Goal: Task Accomplishment & Management: Use online tool/utility

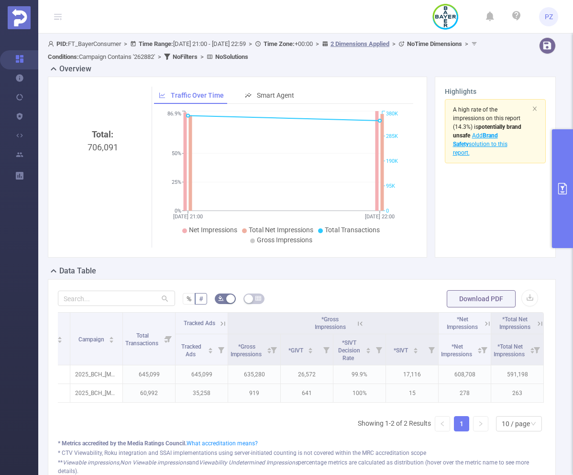
click at [110, 40] on div "PID: FT_BayerConsumer > Time Range: [DATE] 21:00 - [DATE] 22:59 > Time Zone: +0…" at bounding box center [280, 50] width 465 height 26
click at [553, 133] on button "primary" at bounding box center [562, 188] width 21 height 119
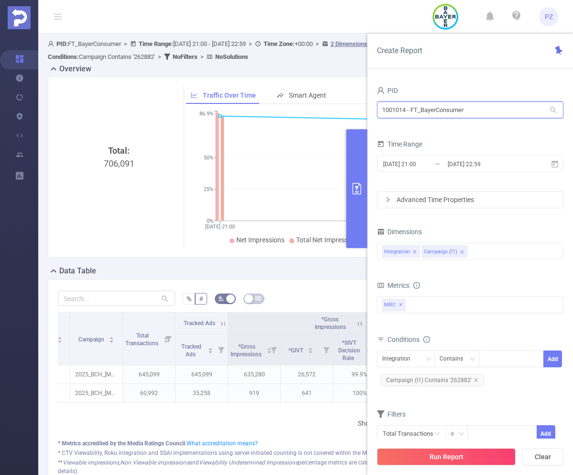
click at [396, 115] on input "1001014 - FT_BayerConsumer" at bounding box center [470, 109] width 187 height 17
click at [395, 108] on input "1001014 - FT_BayerConsumer" at bounding box center [470, 109] width 187 height 17
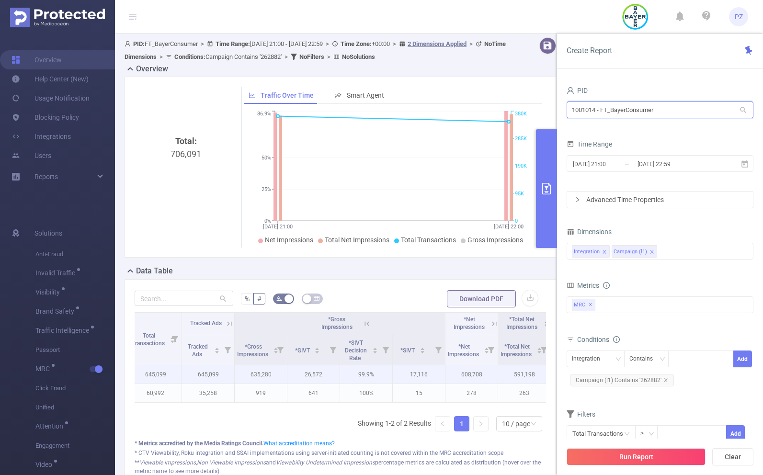
scroll to position [0, 118]
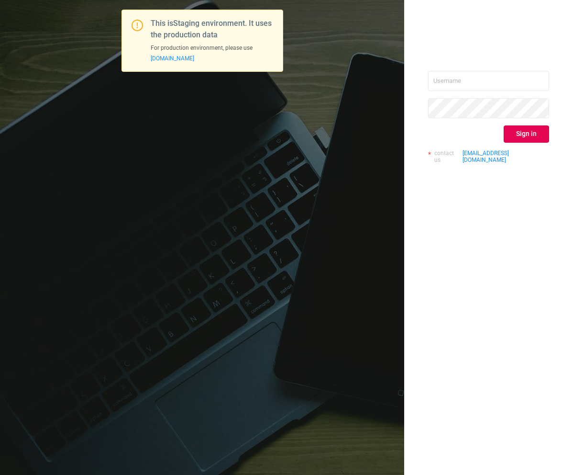
click at [459, 92] on div "Sign in contact us info@protected.media" at bounding box center [488, 121] width 121 height 100
click at [459, 82] on input "text" at bounding box center [488, 81] width 121 height 20
type input "paz@protected.media"
click at [528, 134] on button "Sign in" at bounding box center [526, 133] width 45 height 17
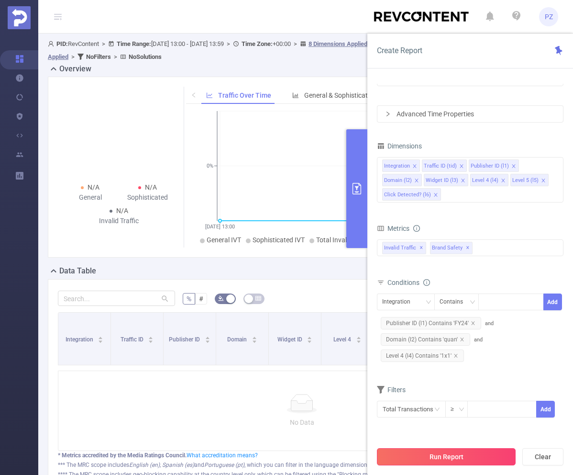
click at [480, 454] on button "Run Report" at bounding box center [446, 456] width 139 height 17
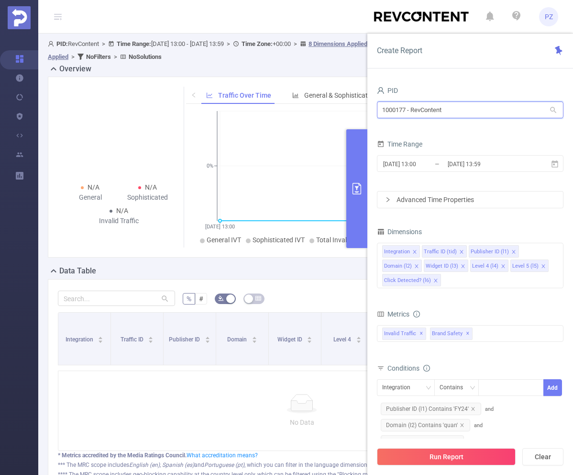
click at [450, 112] on input "1000177 - RevContent" at bounding box center [470, 109] width 187 height 17
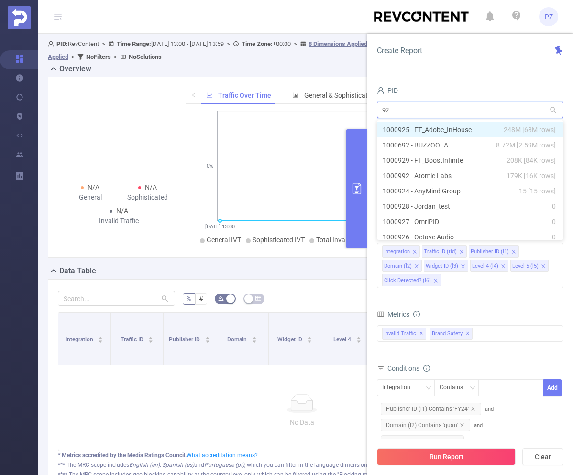
type input "925"
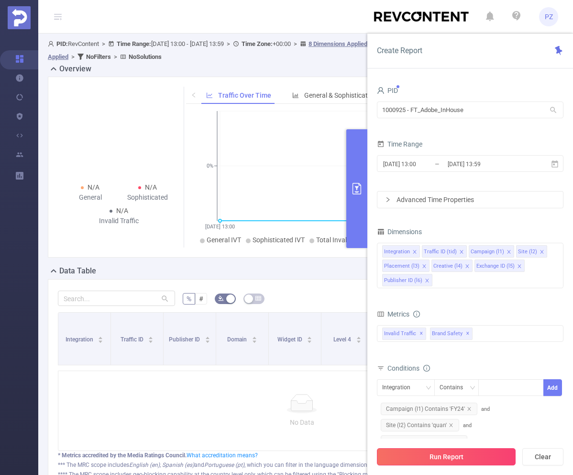
click at [447, 451] on button "Run Report" at bounding box center [446, 456] width 139 height 17
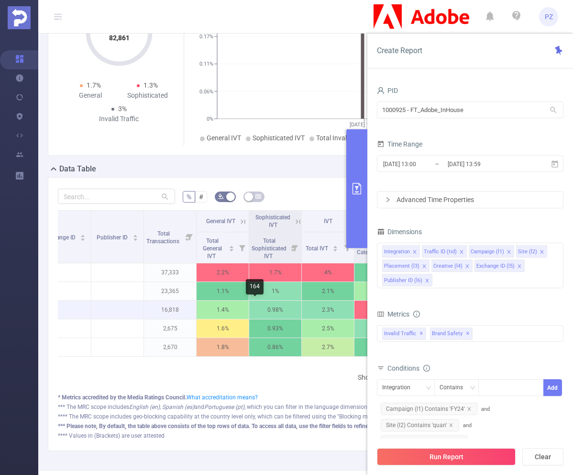
scroll to position [0, 357]
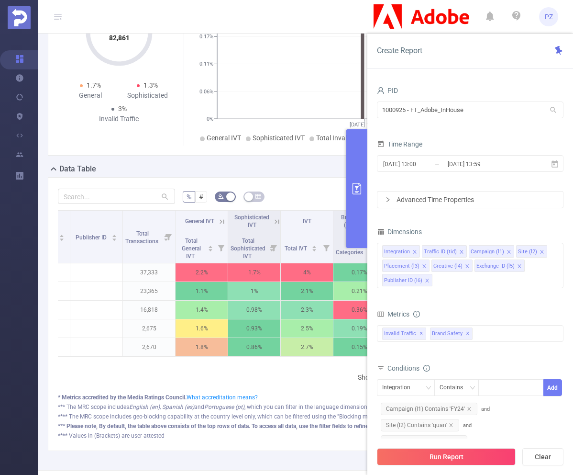
click at [355, 202] on button "primary" at bounding box center [357, 188] width 21 height 119
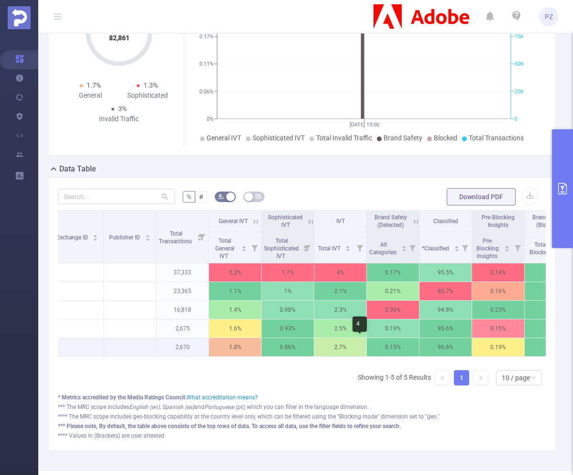
scroll to position [0, 319]
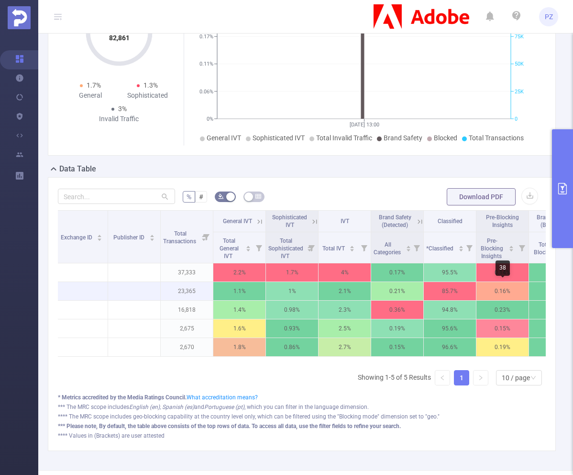
click at [521, 299] on p "0.16%" at bounding box center [503, 291] width 52 height 18
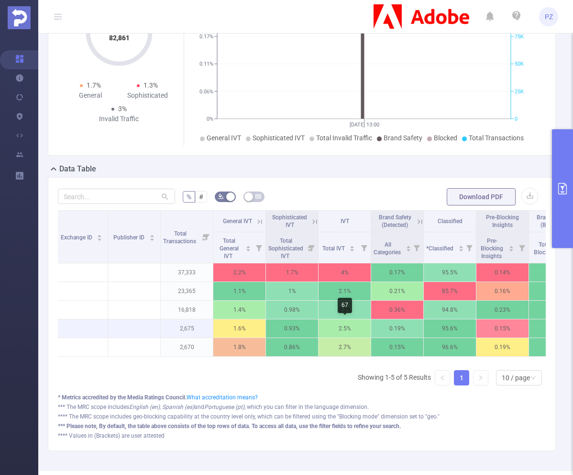
click at [365, 330] on p "2.5%" at bounding box center [345, 328] width 52 height 18
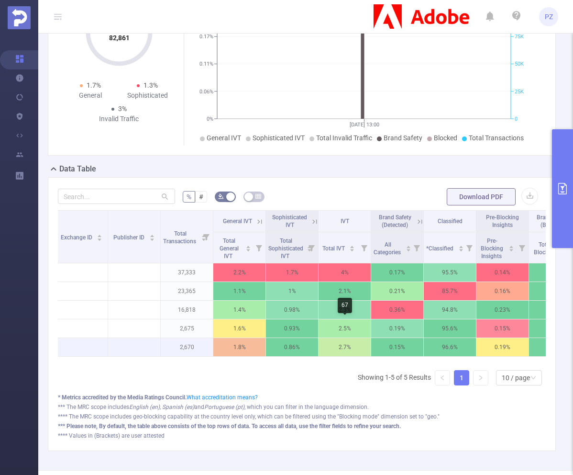
click at [369, 339] on p "2.7%" at bounding box center [345, 347] width 52 height 18
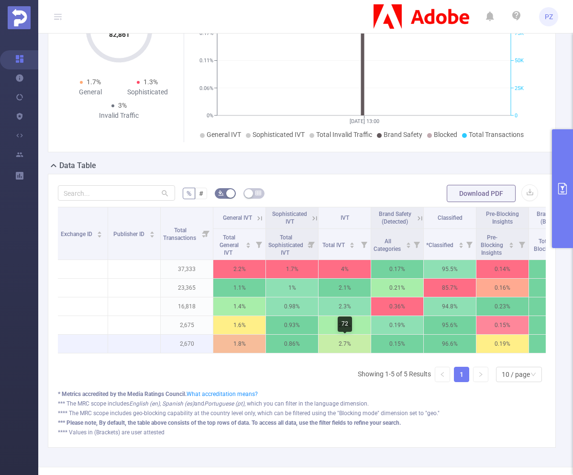
scroll to position [107, 0]
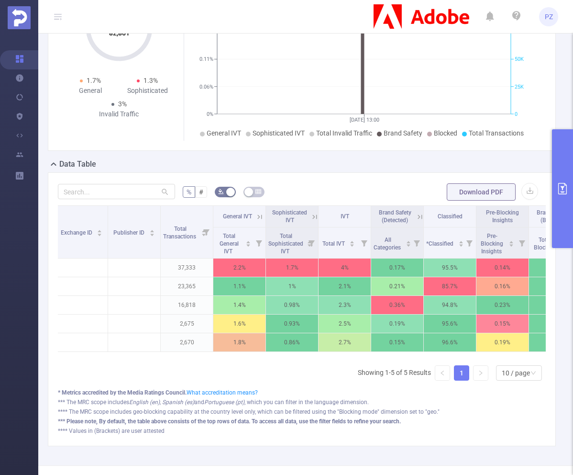
click at [247, 166] on div "Data Table" at bounding box center [306, 164] width 516 height 13
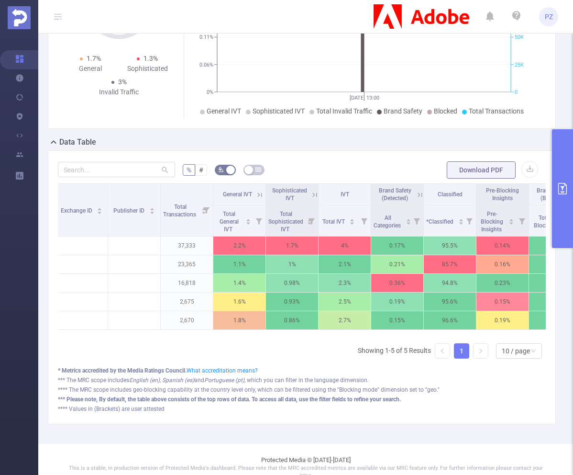
scroll to position [137, 0]
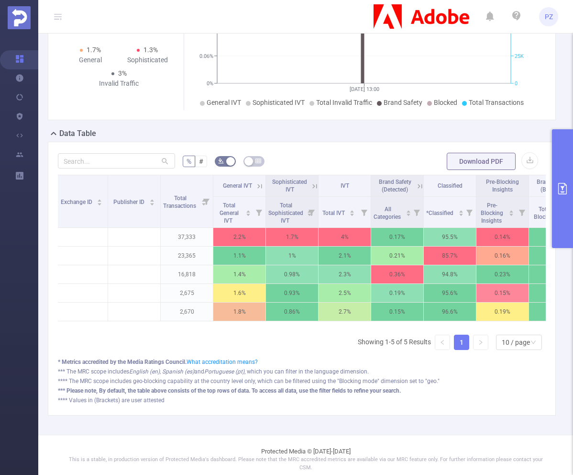
click at [260, 187] on icon at bounding box center [260, 186] width 9 height 9
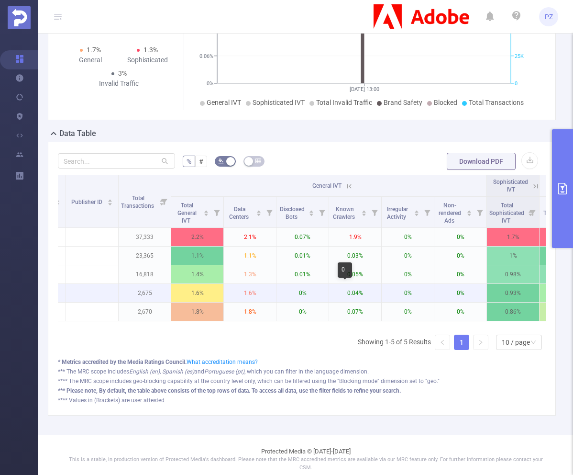
scroll to position [0, 365]
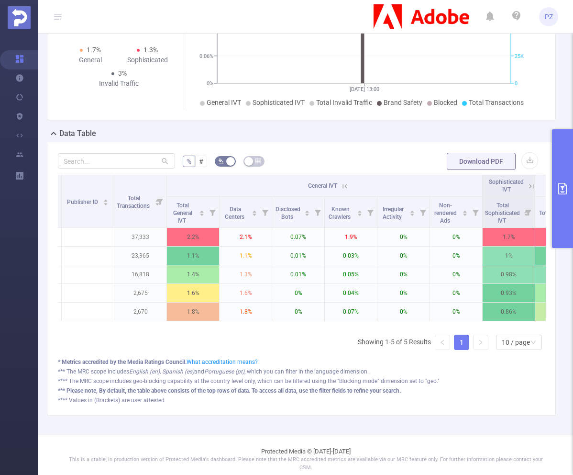
click at [558, 188] on icon "primary" at bounding box center [562, 188] width 11 height 11
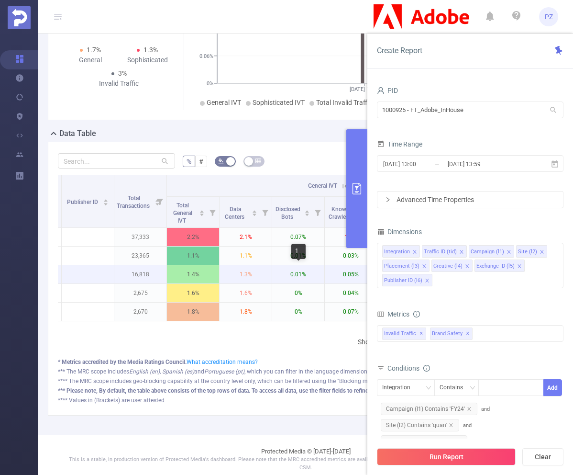
click at [285, 276] on p "0.01%" at bounding box center [298, 274] width 52 height 18
